Goal: Transaction & Acquisition: Download file/media

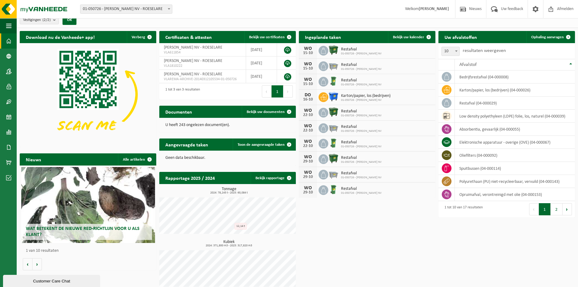
scroll to position [12, 0]
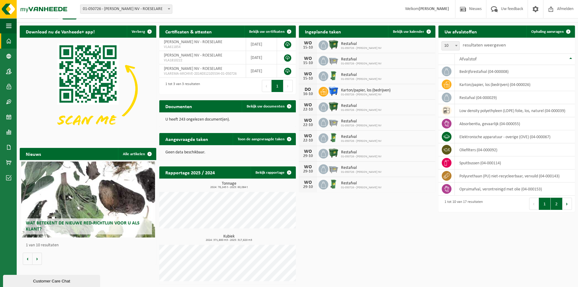
click at [264, 204] on button "2" at bounding box center [557, 204] width 12 height 12
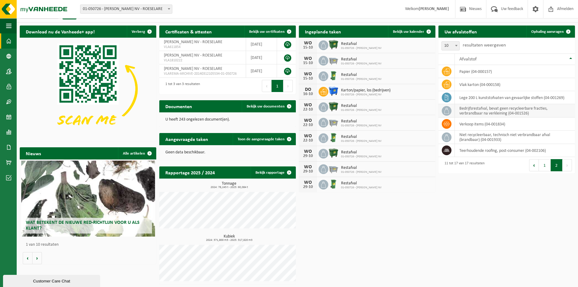
click at [264, 111] on td "bedrijfsrestafval, bevat geen recycleerbare fracties, verbrandbaar na verkleini…" at bounding box center [515, 110] width 120 height 13
click at [264, 113] on icon at bounding box center [447, 111] width 6 height 6
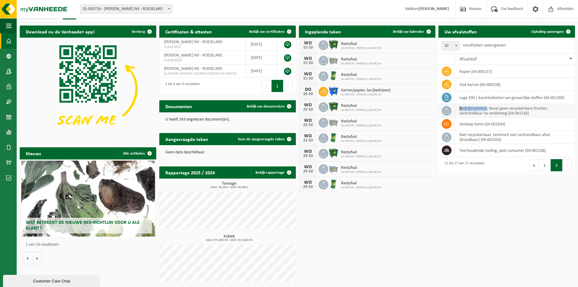
click at [264, 113] on icon at bounding box center [447, 111] width 6 height 6
click at [264, 112] on icon at bounding box center [447, 111] width 6 height 6
click at [264, 208] on div "Download nu de Vanheede+ app! Verberg Certificaten & attesten Bekijk uw certifi…" at bounding box center [297, 154] width 558 height 265
click at [264, 32] on span "Ophaling aanvragen" at bounding box center [547, 32] width 32 height 4
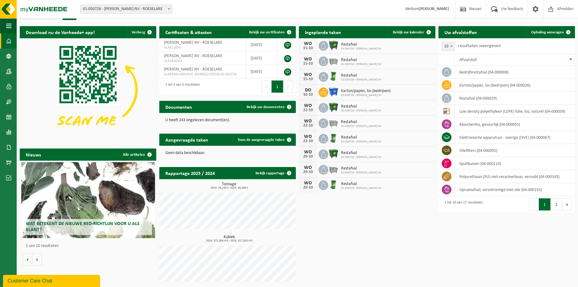
scroll to position [12, 0]
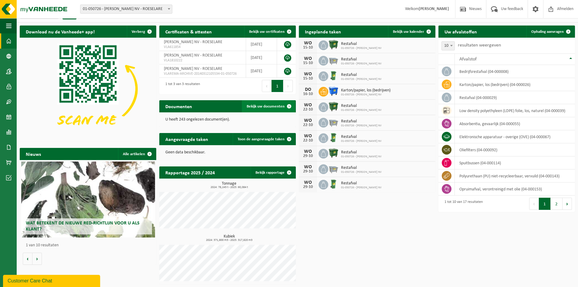
click at [255, 102] on link "Bekijk uw documenten" at bounding box center [268, 106] width 53 height 12
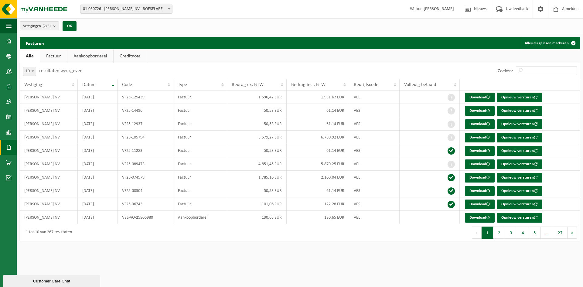
click at [97, 58] on link "Aankoopborderel" at bounding box center [90, 56] width 46 height 14
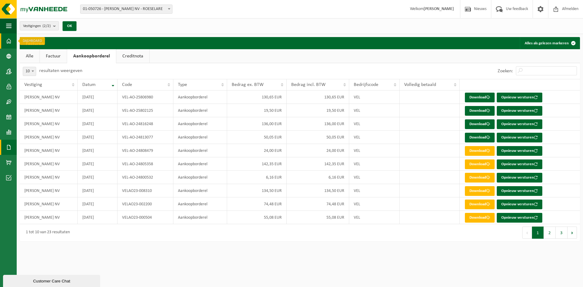
click at [8, 41] on span at bounding box center [8, 40] width 5 height 15
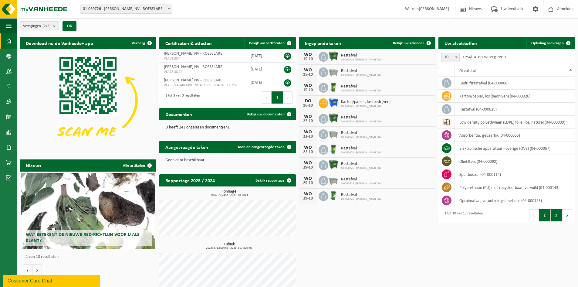
click at [557, 215] on button "2" at bounding box center [557, 215] width 12 height 12
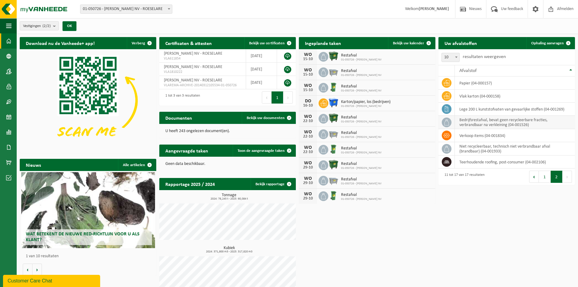
click at [473, 124] on td "bedrijfsrestafval, bevat geen recycleerbare fracties, verbrandbaar na verkleini…" at bounding box center [515, 122] width 120 height 13
click at [449, 122] on icon at bounding box center [447, 122] width 6 height 6
click at [450, 122] on span at bounding box center [447, 122] width 10 height 10
click at [543, 124] on td "bedrijfsrestafval, bevat geen recycleerbare fracties, verbrandbaar na verkleini…" at bounding box center [515, 122] width 120 height 13
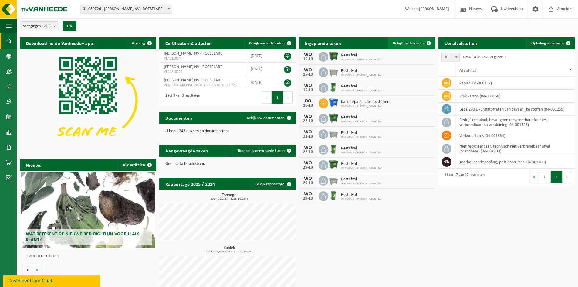
click at [421, 44] on span "Bekijk uw kalender" at bounding box center [408, 43] width 31 height 4
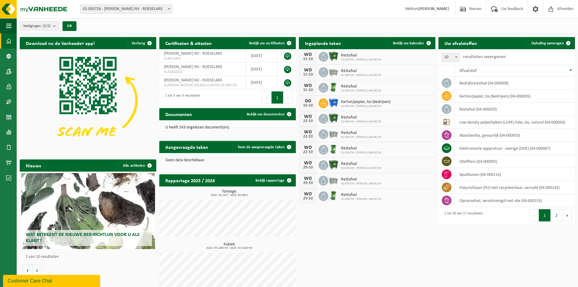
click at [55, 22] on b "submit" at bounding box center [55, 26] width 5 height 8
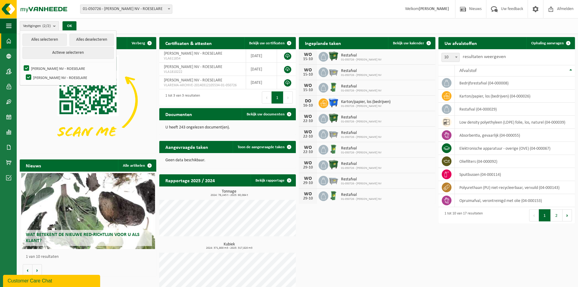
click at [55, 25] on b "submit" at bounding box center [55, 26] width 5 height 9
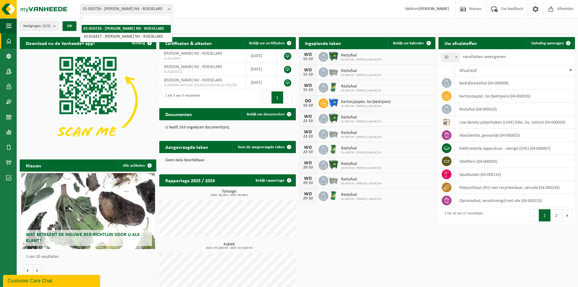
click at [169, 9] on b at bounding box center [169, 9] width 2 height 2
select select "39069"
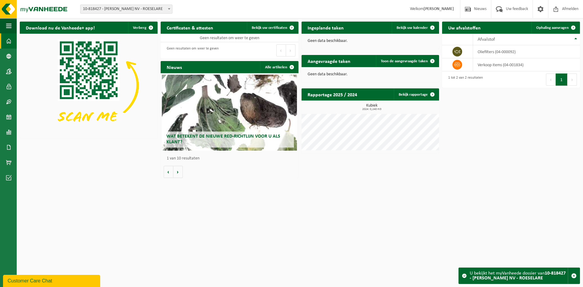
click at [170, 8] on b at bounding box center [169, 9] width 2 height 2
select select "237"
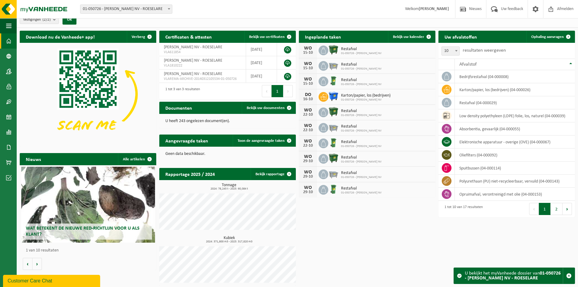
scroll to position [8, 0]
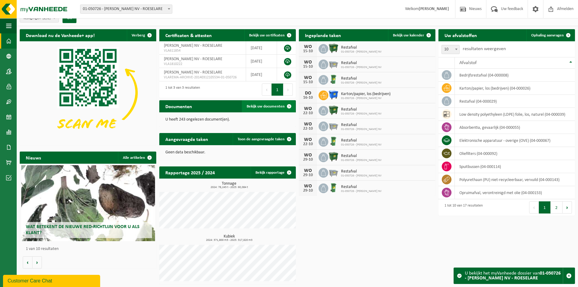
click at [264, 107] on span "Bekijk uw documenten" at bounding box center [266, 106] width 38 height 4
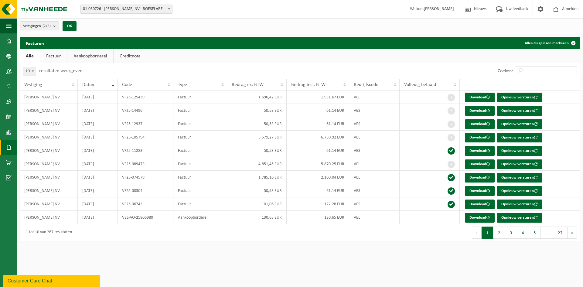
click at [31, 56] on link "Alle" at bounding box center [30, 56] width 20 height 14
click at [500, 232] on button "2" at bounding box center [499, 232] width 12 height 12
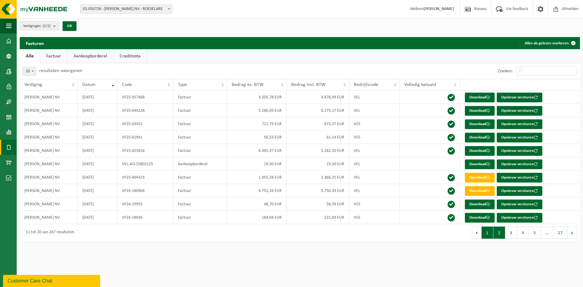
click at [488, 233] on button "1" at bounding box center [487, 232] width 12 height 12
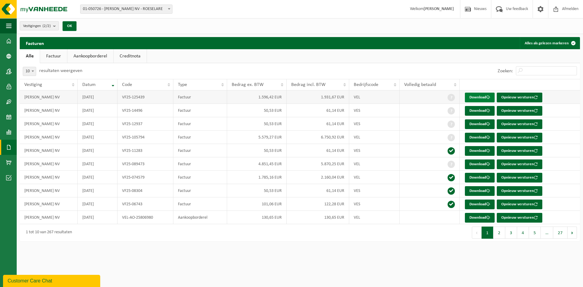
click at [482, 98] on link "Download" at bounding box center [480, 98] width 30 height 10
